Goal: Complete application form

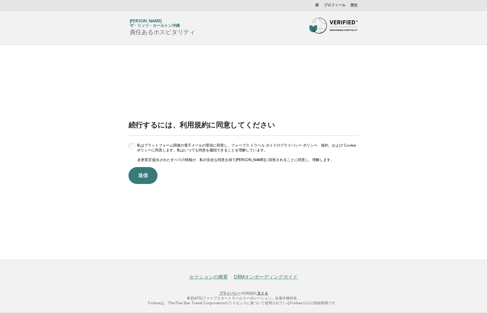
drag, startPoint x: 143, startPoint y: 176, endPoint x: 152, endPoint y: 174, distance: 9.9
click at [143, 176] on button "送信" at bounding box center [142, 175] width 29 height 17
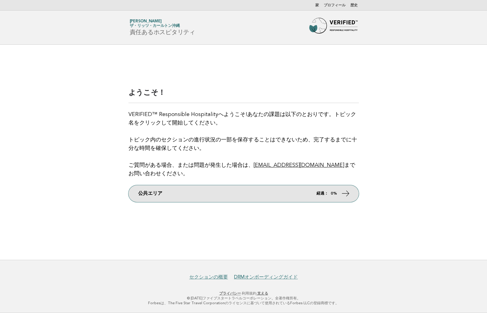
click at [167, 190] on link "公共エリア 経過： 0%" at bounding box center [243, 193] width 230 height 17
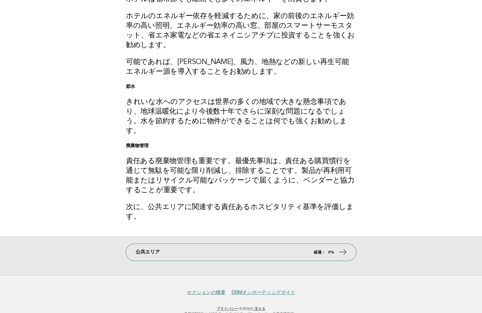
scroll to position [76, 0]
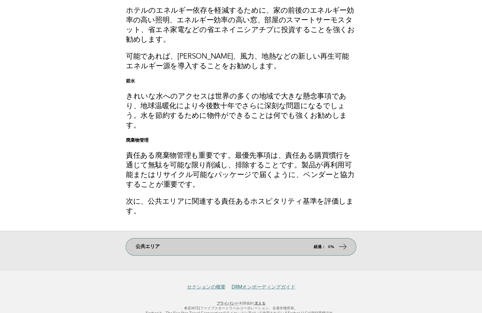
click at [309, 238] on link "公共エリア 経過： 0%" at bounding box center [241, 246] width 230 height 17
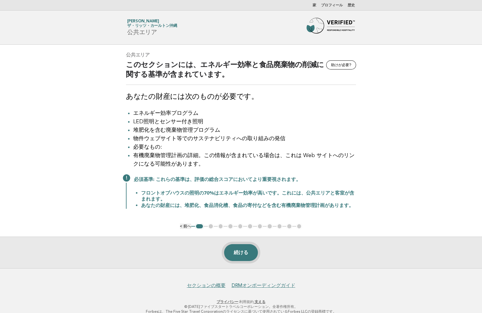
click at [245, 254] on button "続ける" at bounding box center [241, 252] width 34 height 17
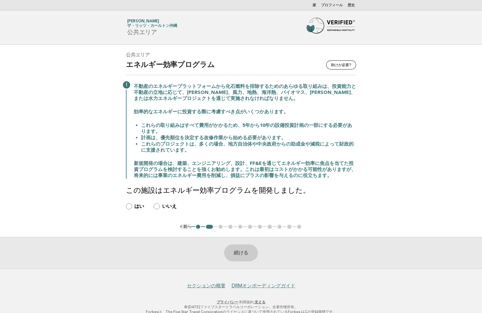
click at [64, 178] on main "公共エリア 助けが必要? エネルギー効率プログラム 不動産のエネルギープラットフォームから化石燃料を排除するためのあらゆる取り組みは、投資能力と不動産の立地に…" at bounding box center [241, 157] width 482 height 224
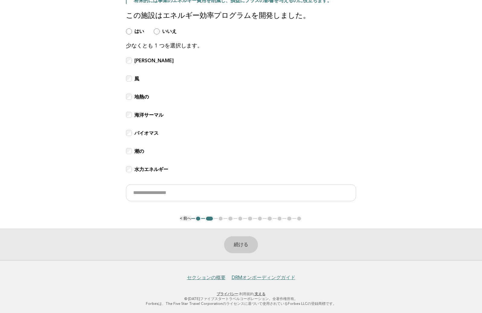
scroll to position [145, 0]
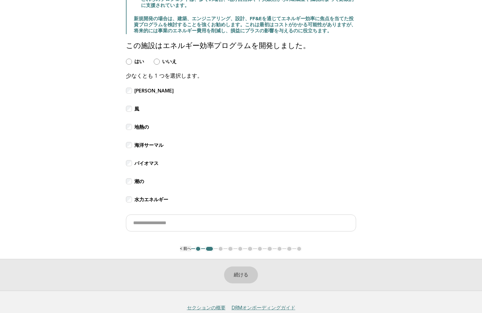
click at [160, 60] on div "いいえ" at bounding box center [165, 61] width 23 height 7
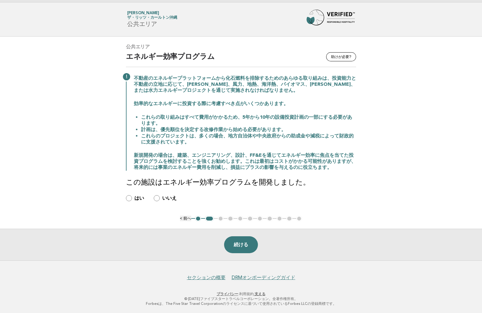
click at [62, 154] on main "公共エリア 助けが必要? エネルギー効率プログラム 不動産のエネルギープラットフォームから化石燃料を排除するためのあらゆる取り組みは、投資能力と不動産の立地に…" at bounding box center [241, 149] width 482 height 224
click at [240, 246] on button "続ける" at bounding box center [241, 244] width 34 height 17
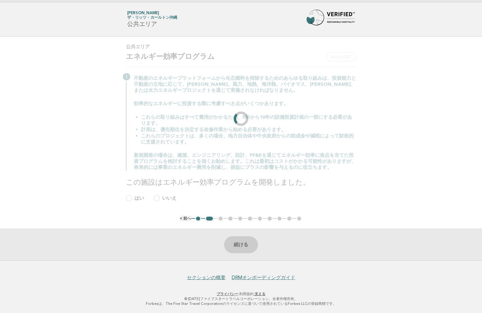
scroll to position [0, 0]
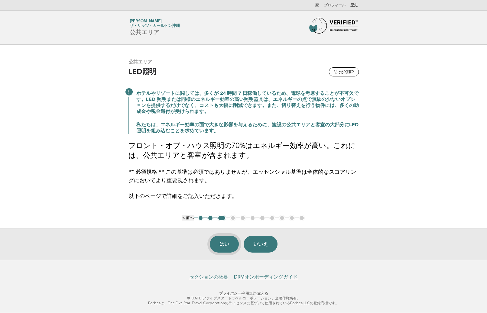
click at [228, 244] on button "はい" at bounding box center [224, 244] width 29 height 17
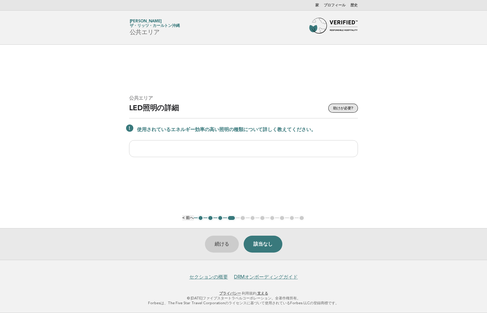
click at [343, 108] on button "助けが必要?" at bounding box center [343, 108] width 30 height 9
click at [304, 150] on input "text" at bounding box center [243, 148] width 229 height 17
click at [206, 148] on input "***" at bounding box center [243, 148] width 229 height 17
type input "*"
paste input "**********"
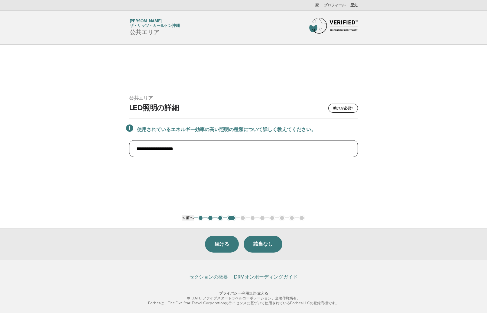
type input "**********"
click at [294, 82] on main "**********" at bounding box center [243, 152] width 487 height 215
click at [221, 244] on button "続ける" at bounding box center [222, 244] width 34 height 17
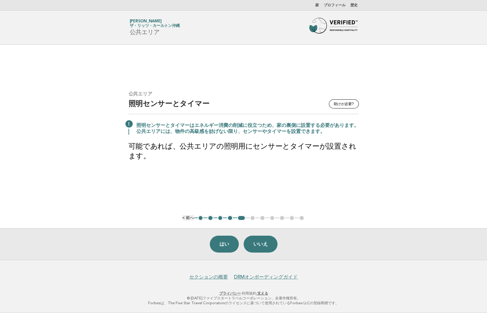
click at [99, 168] on main "公共エリア 助けが必要? 照明センサーとタイマー 照明センサーとタイマーはエネルギー消費の削減に役立つため、家の裏側に設置する必要があります。公共エリアには、…" at bounding box center [243, 152] width 487 height 215
click at [223, 240] on button "はい" at bounding box center [224, 244] width 29 height 17
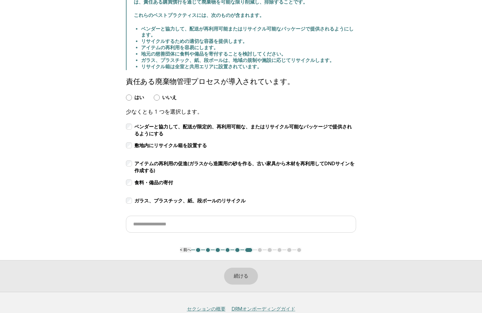
scroll to position [91, 0]
click at [245, 275] on button "続ける" at bounding box center [241, 275] width 34 height 17
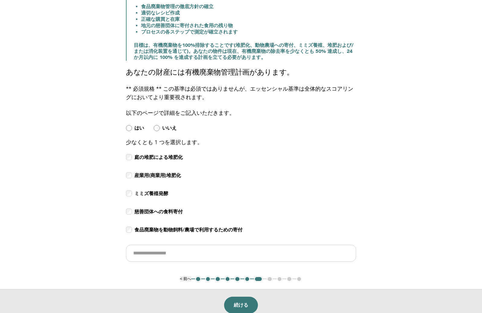
scroll to position [200, 0]
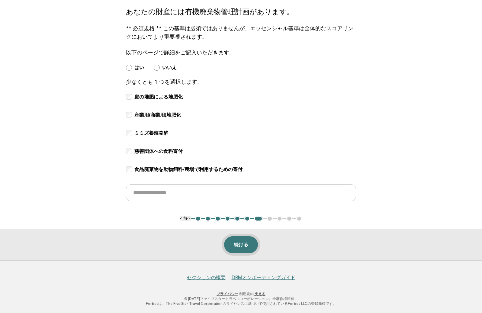
click at [241, 241] on button "続ける" at bounding box center [241, 244] width 34 height 17
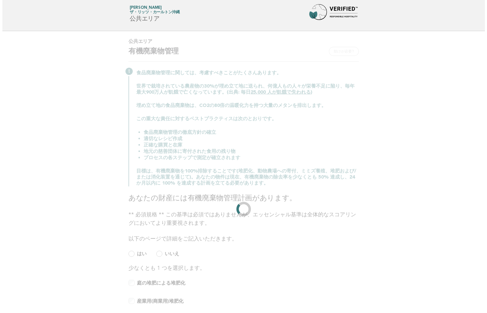
scroll to position [0, 0]
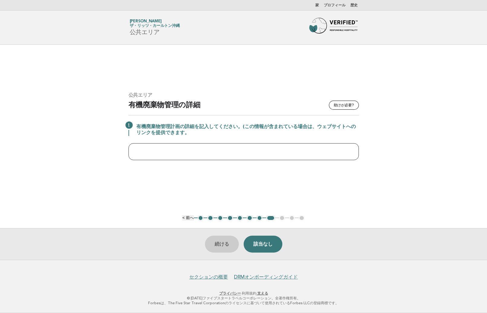
click at [199, 154] on input "text" at bounding box center [243, 151] width 230 height 17
type input "*"
type input "**********"
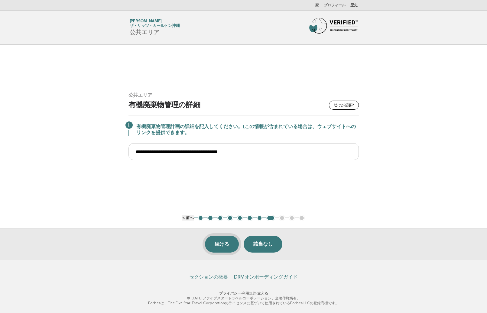
click at [221, 243] on button "続ける" at bounding box center [222, 244] width 34 height 17
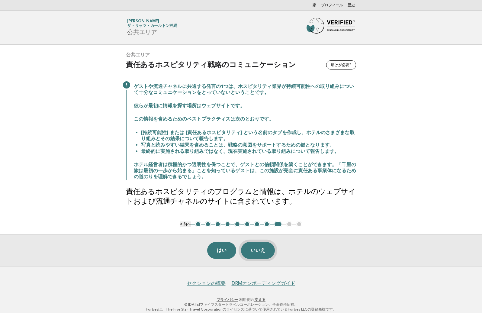
click at [262, 251] on button "いいえ" at bounding box center [258, 250] width 34 height 17
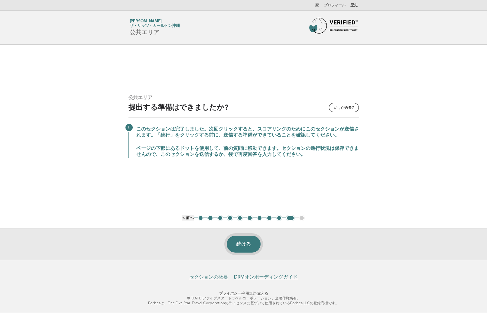
click at [250, 246] on button "続ける" at bounding box center [244, 244] width 34 height 17
